Goal: Find specific page/section: Find specific page/section

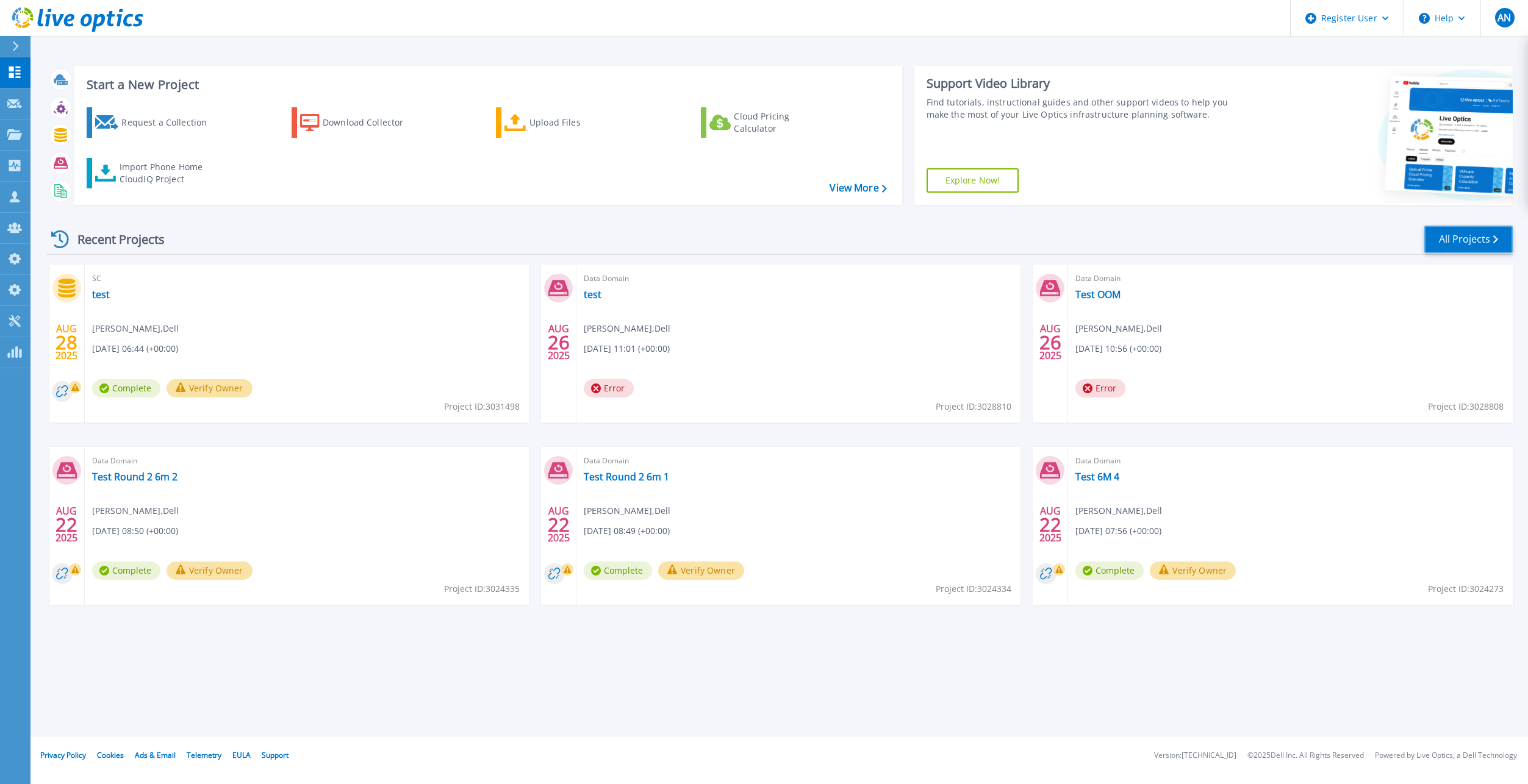
click at [1461, 242] on link "All Projects" at bounding box center [1468, 240] width 89 height 28
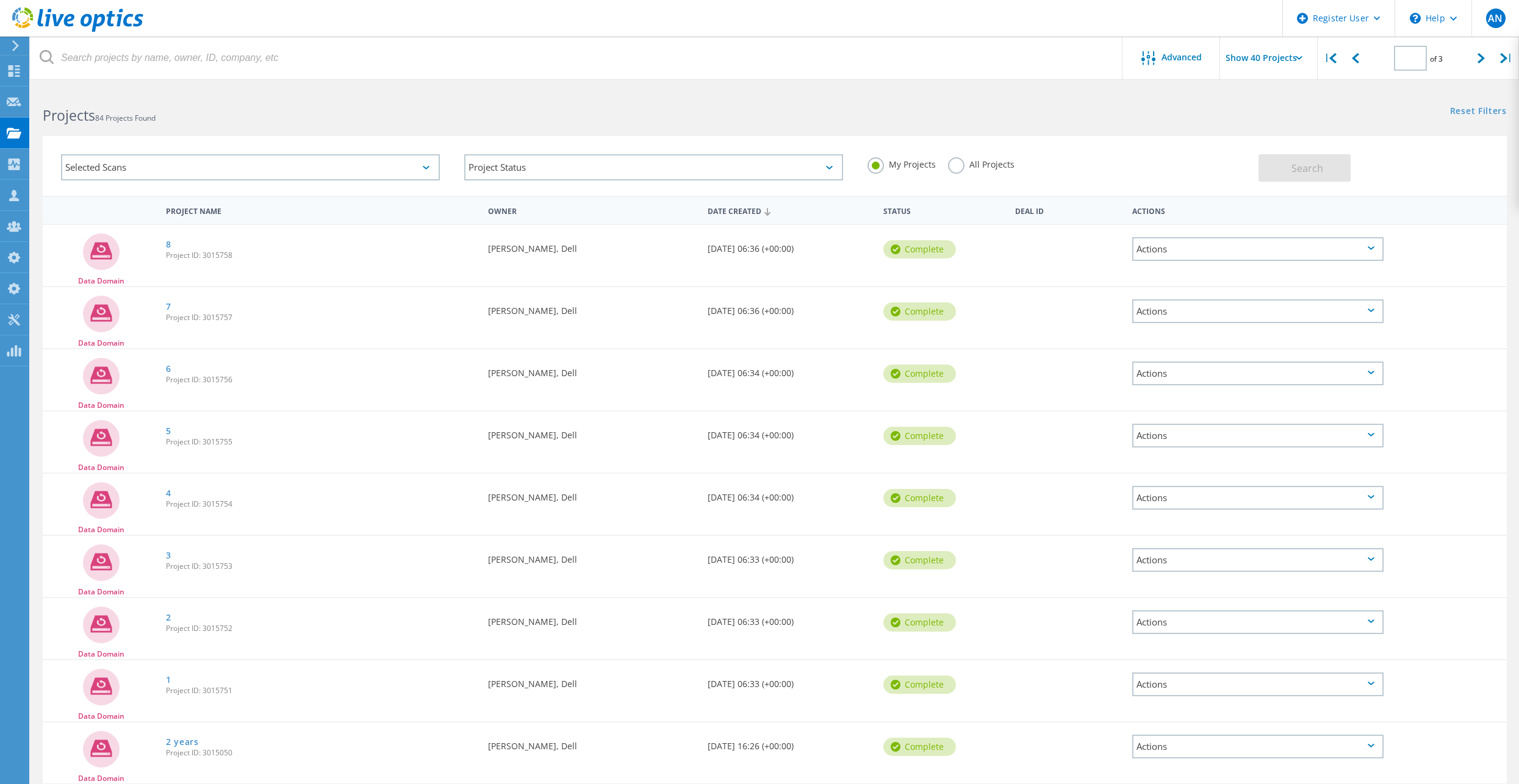
type input "2"
click at [957, 160] on label "All Projects" at bounding box center [980, 163] width 67 height 12
click at [0, 0] on input "All Projects" at bounding box center [0, 0] width 0 height 0
click at [955, 164] on label "All Projects" at bounding box center [980, 163] width 67 height 12
click at [0, 0] on input "All Projects" at bounding box center [0, 0] width 0 height 0
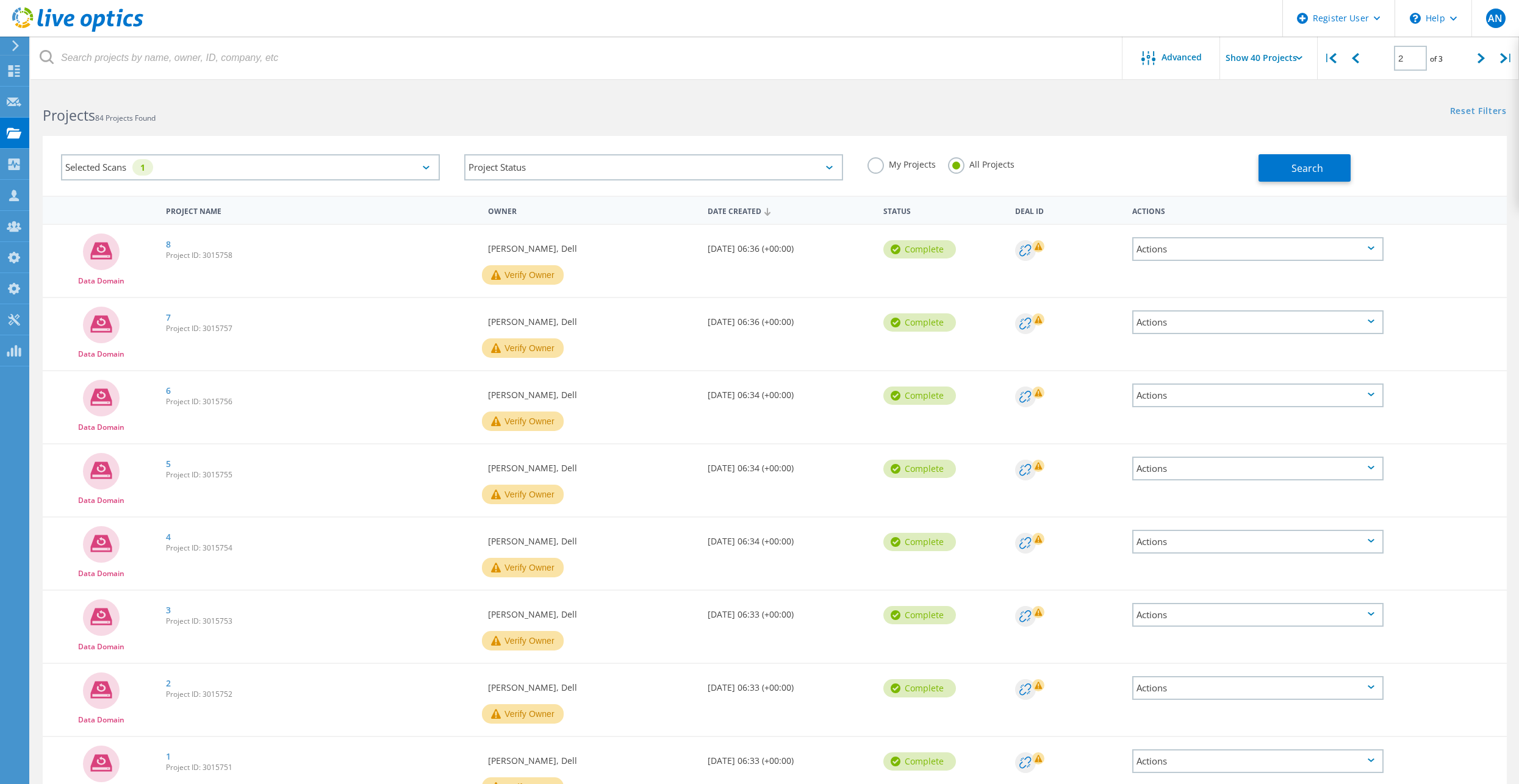
click at [212, 175] on div "Selected Scans 1" at bounding box center [250, 167] width 379 height 26
click at [111, 298] on label "Data Domain" at bounding box center [261, 299] width 342 height 15
click at [0, 0] on input "Data Domain" at bounding box center [0, 0] width 0 height 0
click at [140, 240] on label "CLARiiON/VNX" at bounding box center [261, 244] width 342 height 15
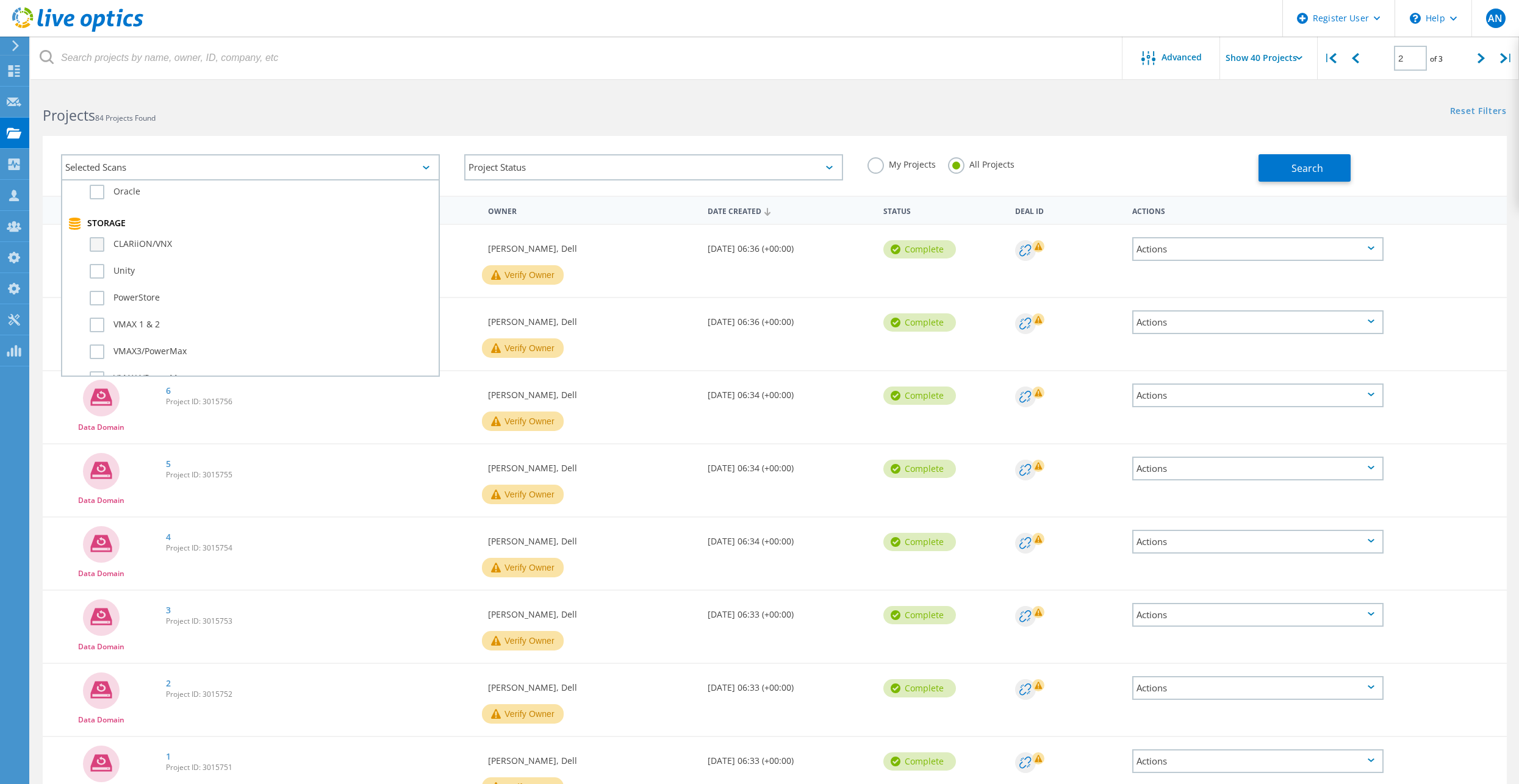
click at [0, 0] on input "CLARiiON/VNX" at bounding box center [0, 0] width 0 height 0
drag, startPoint x: 728, startPoint y: 120, endPoint x: 849, endPoint y: 131, distance: 121.5
click at [728, 120] on h2 "Projects 84 Projects Found" at bounding box center [402, 115] width 720 height 20
click at [1279, 160] on button "Search" at bounding box center [1304, 168] width 93 height 28
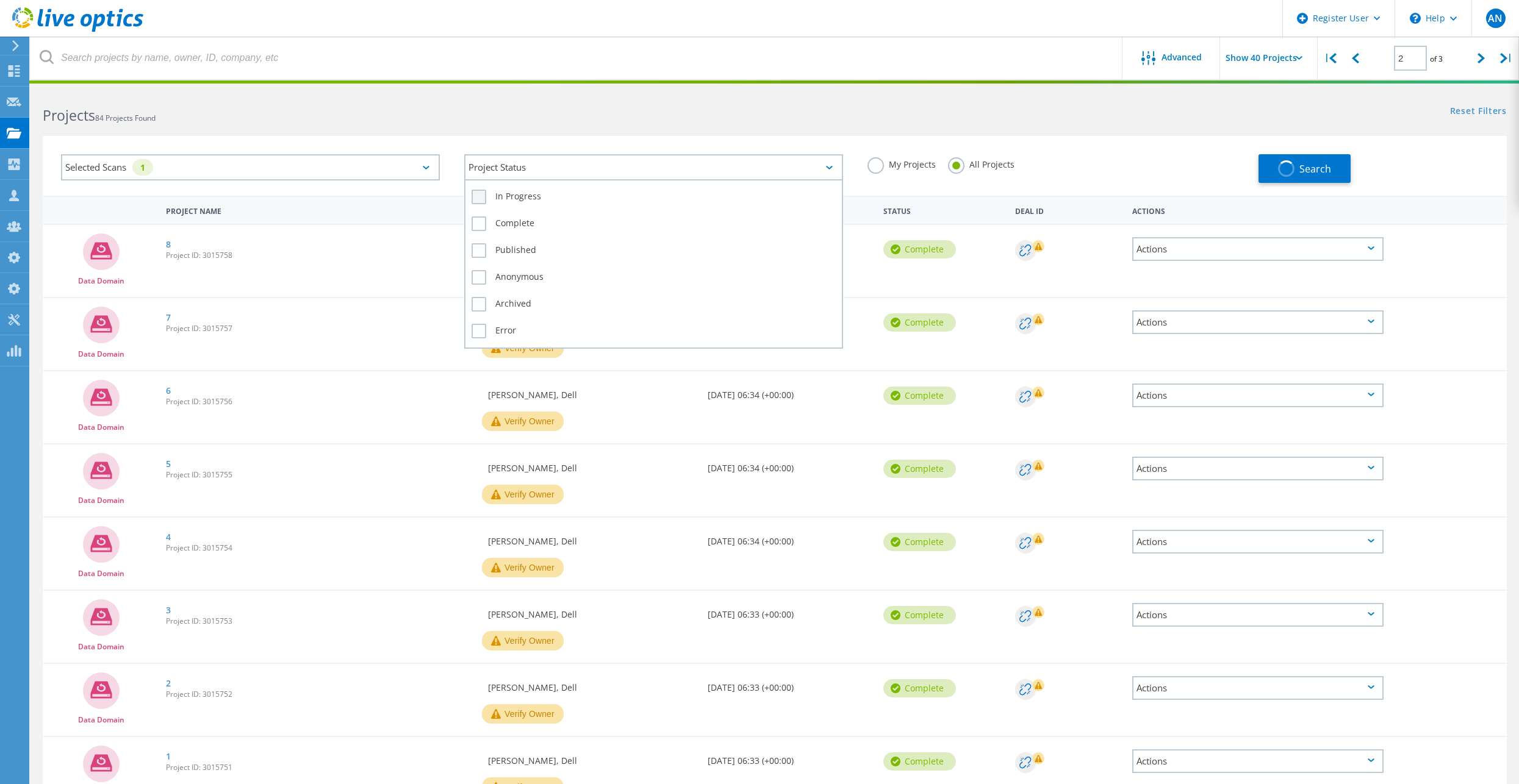
click at [765, 168] on div "Project Status" at bounding box center [653, 167] width 379 height 26
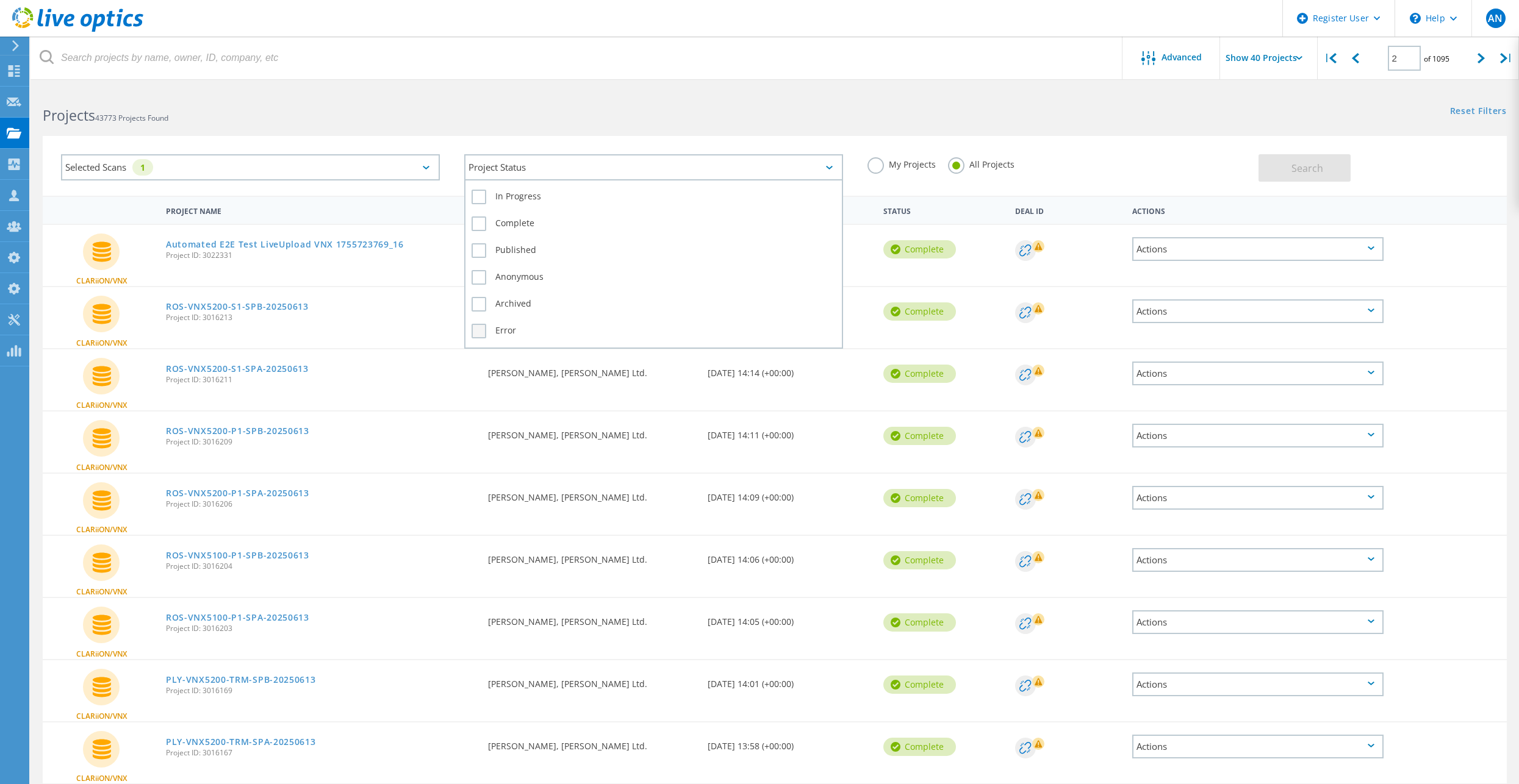
click at [495, 328] on label "Error" at bounding box center [654, 330] width 364 height 15
click at [0, 0] on input "Error" at bounding box center [0, 0] width 0 height 0
click at [1287, 174] on button "Search" at bounding box center [1304, 168] width 93 height 28
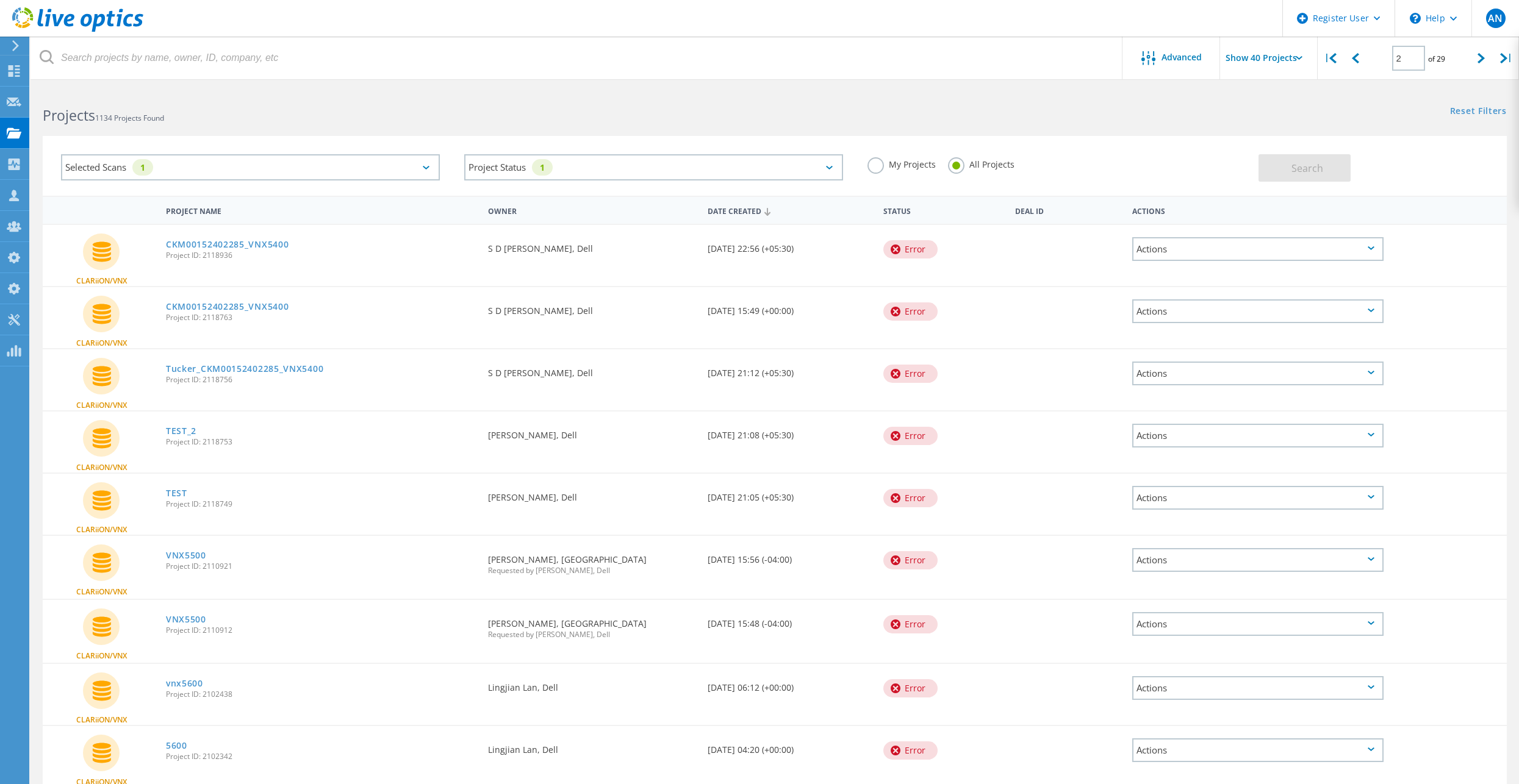
click at [521, 123] on h2 "Projects 1134 Projects Found" at bounding box center [402, 115] width 720 height 20
click at [610, 168] on div "Project Status 1" at bounding box center [653, 167] width 379 height 26
click at [513, 330] on label "Error" at bounding box center [654, 330] width 364 height 15
click at [0, 0] on input "Error" at bounding box center [0, 0] width 0 height 0
click at [1300, 166] on span "Search" at bounding box center [1307, 167] width 32 height 13
